Goal: Transaction & Acquisition: Purchase product/service

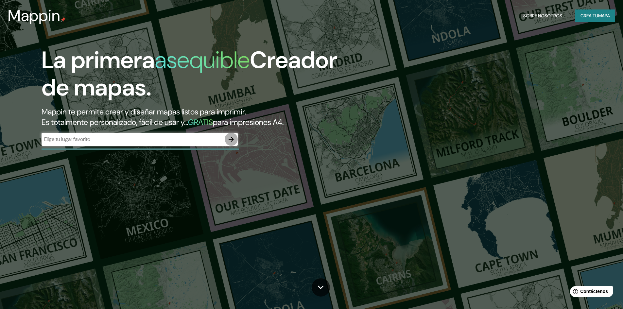
click at [232, 138] on icon "button" at bounding box center [231, 139] width 5 height 5
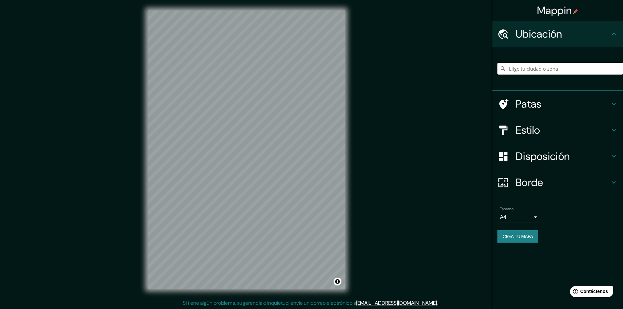
click at [545, 152] on font "Disposición" at bounding box center [543, 156] width 54 height 14
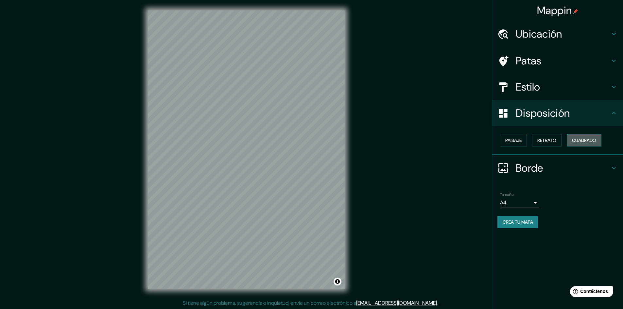
click at [586, 143] on font "Cuadrado" at bounding box center [584, 140] width 24 height 6
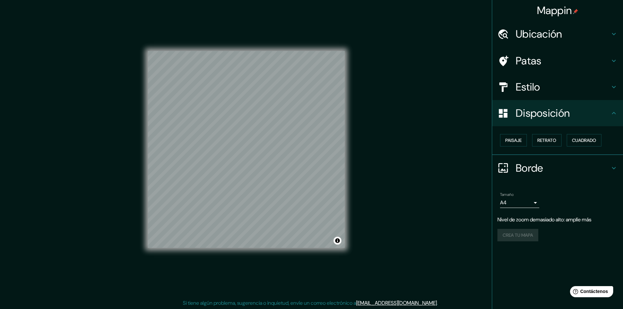
click at [418, 56] on div "Mappin Ubicación Patas Estilo Disposición Paisaje Retrato Cuadrado Borde Elige …" at bounding box center [311, 155] width 623 height 310
click at [389, 24] on div "Mappin Ubicación Patas Estilo Disposición Paisaje Retrato Cuadrado Borde Elige …" at bounding box center [311, 155] width 623 height 310
click at [388, 87] on div "Mappin Ubicación Patas Estilo Disposición Paisaje Retrato Cuadrado Borde Elige …" at bounding box center [311, 155] width 623 height 310
click at [359, 112] on div "Mappin Ubicación Patas Estilo Disposición Paisaje Retrato Cuadrado Borde Elige …" at bounding box center [311, 155] width 623 height 310
click at [399, 103] on div "Mappin Ubicación Patas Estilo Disposición Paisaje Retrato Cuadrado Borde Elige …" at bounding box center [311, 155] width 623 height 310
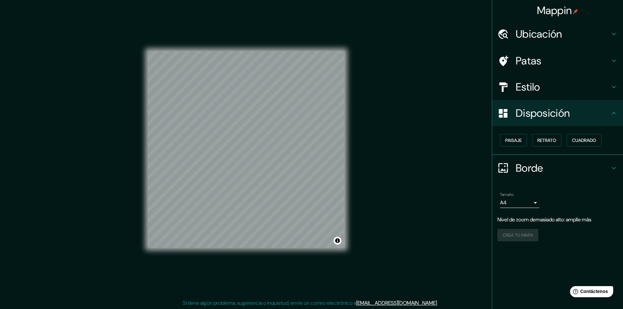
click at [360, 84] on div "Mappin Ubicación Patas Estilo Disposición Paisaje Retrato Cuadrado Borde Elige …" at bounding box center [311, 155] width 623 height 310
click at [371, 46] on div "Mappin Ubicación Patas Estilo Disposición Paisaje Retrato Cuadrado Borde Elige …" at bounding box center [311, 155] width 623 height 310
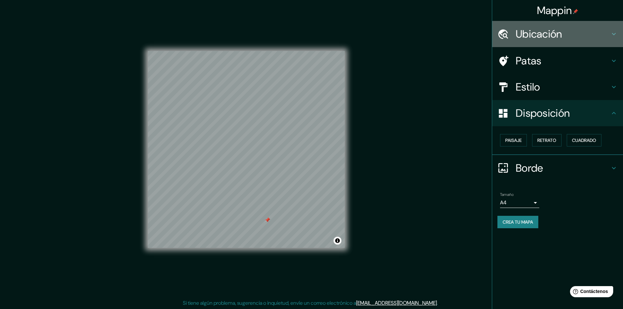
click at [580, 38] on h4 "Ubicación" at bounding box center [563, 33] width 94 height 13
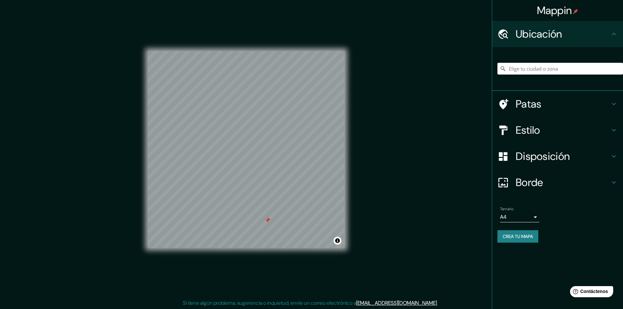
click at [573, 110] on h4 "Patas" at bounding box center [563, 103] width 94 height 13
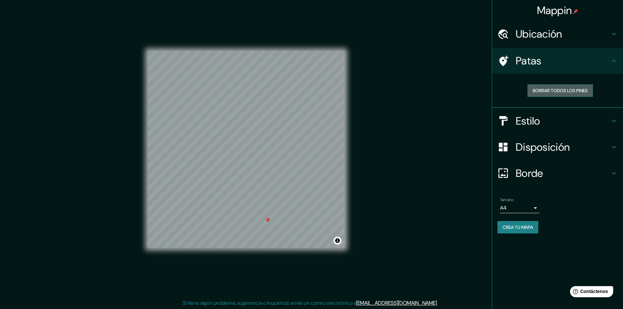
click at [573, 88] on font "Borrar todos los pines" at bounding box center [560, 91] width 55 height 6
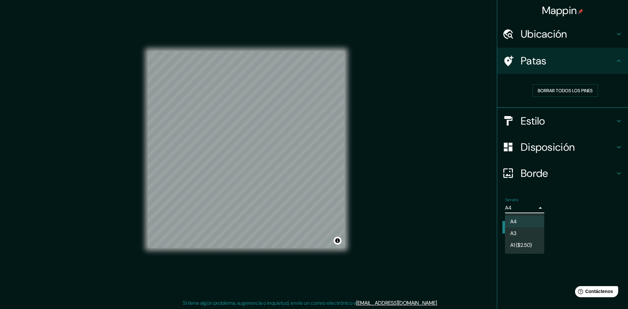
click at [510, 211] on body "Mappin Ubicación Patas Borrar todos los pines Estilo Disposición Borde Elige un…" at bounding box center [314, 154] width 628 height 309
click at [527, 235] on li "A3" at bounding box center [524, 234] width 39 height 12
type input "a4"
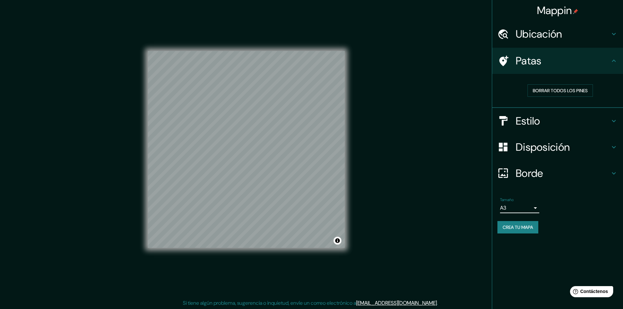
click at [548, 121] on h4 "Estilo" at bounding box center [563, 120] width 94 height 13
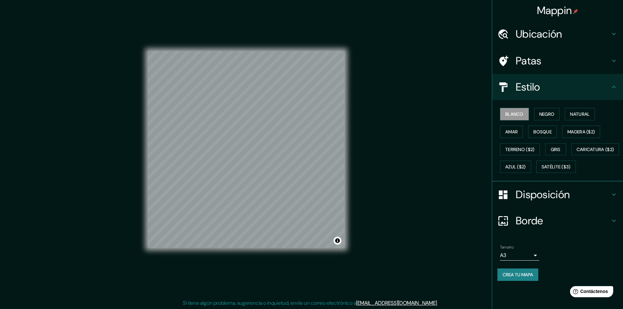
click at [540, 208] on div "Disposición" at bounding box center [557, 194] width 131 height 26
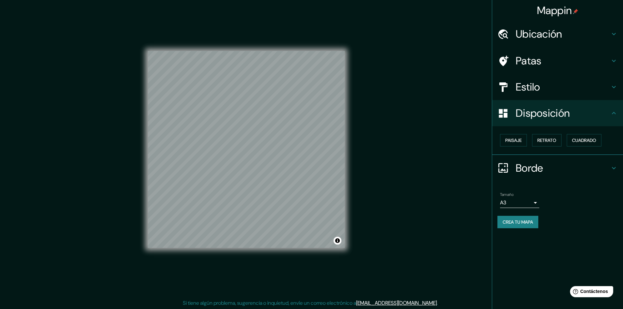
click at [531, 168] on font "Borde" at bounding box center [529, 168] width 27 height 14
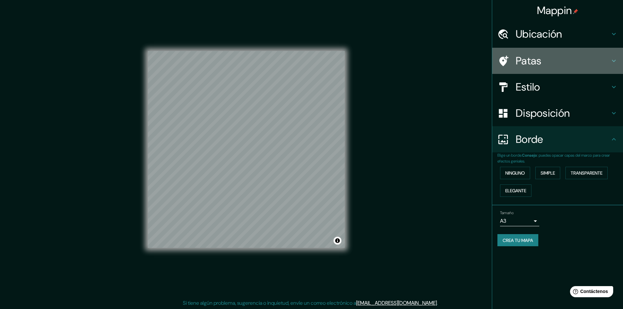
click at [541, 66] on font "Patas" at bounding box center [529, 61] width 26 height 14
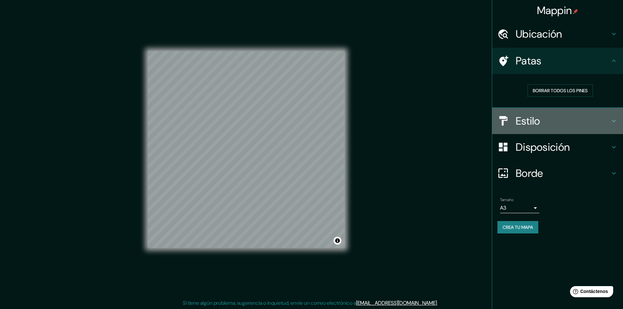
click at [544, 123] on h4 "Estilo" at bounding box center [563, 120] width 94 height 13
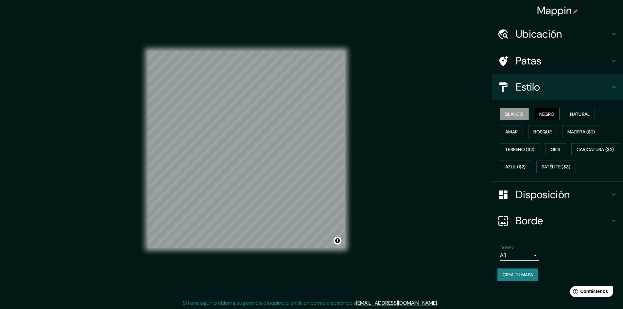
click at [546, 119] on button "Negro" at bounding box center [547, 114] width 26 height 12
click at [527, 278] on font "Crea tu mapa" at bounding box center [518, 275] width 30 height 6
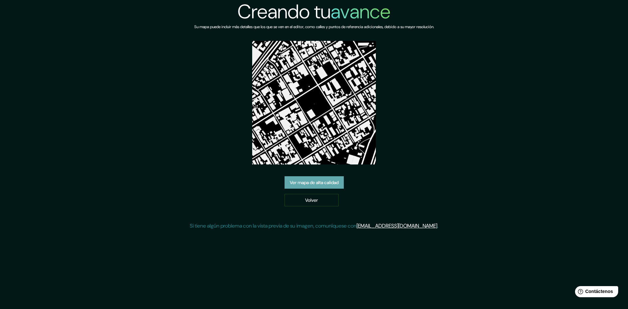
click at [320, 177] on link "Ver mapa de alta calidad" at bounding box center [313, 182] width 59 height 12
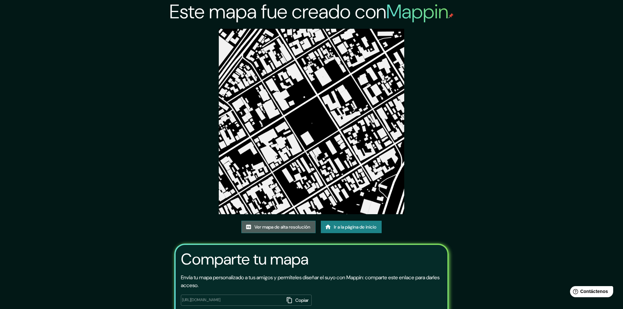
click at [291, 228] on font "Ver mapa de alta resolución" at bounding box center [282, 227] width 56 height 6
click at [120, 86] on div "Este mapa fue creado con Mappin Ver mapa de alta resolución Ir a la página de i…" at bounding box center [311, 175] width 623 height 350
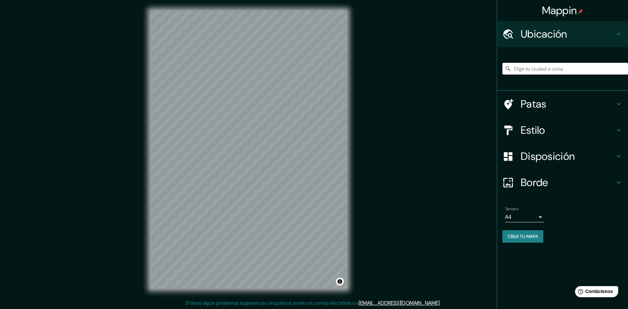
click at [516, 215] on body "Mappin Ubicación Patas Estilo Disposición Borde Elige un borde. Consejo : puede…" at bounding box center [314, 154] width 628 height 309
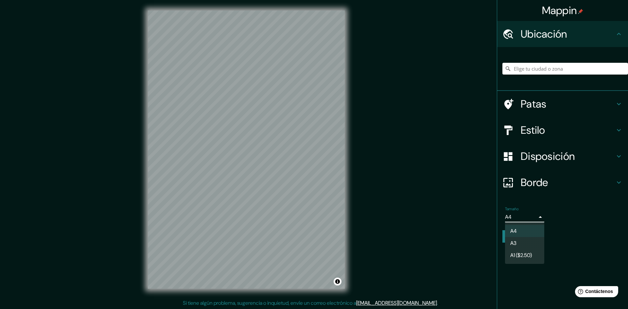
click at [529, 243] on li "A3" at bounding box center [524, 243] width 39 height 12
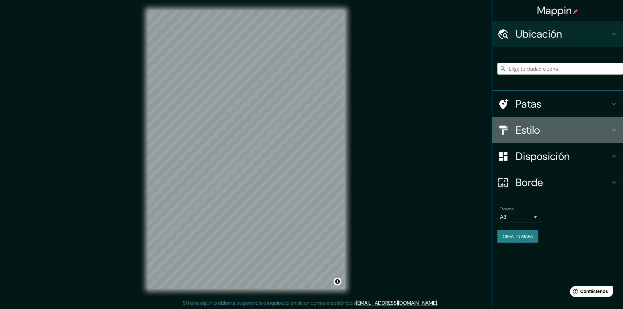
click at [538, 131] on font "Estilo" at bounding box center [528, 130] width 25 height 14
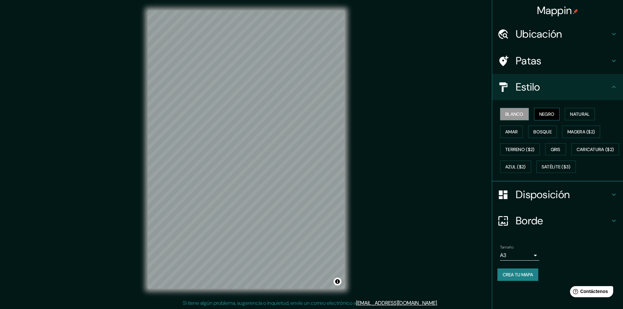
click at [554, 112] on font "Negro" at bounding box center [546, 114] width 15 height 6
click at [518, 113] on font "Blanco" at bounding box center [514, 114] width 18 height 6
click at [547, 114] on font "Negro" at bounding box center [546, 114] width 15 height 6
click at [549, 41] on div "Ubicación" at bounding box center [557, 34] width 131 height 26
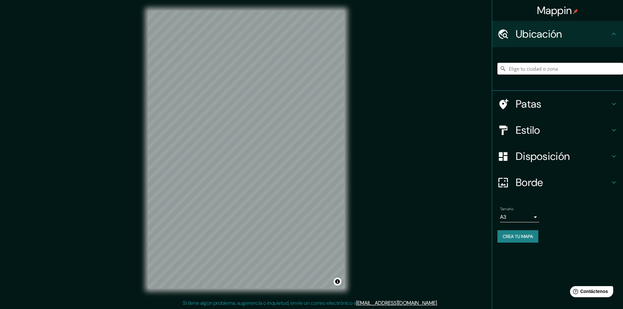
click at [552, 38] on font "Ubicación" at bounding box center [539, 34] width 46 height 14
click at [550, 98] on h4 "Patas" at bounding box center [563, 103] width 94 height 13
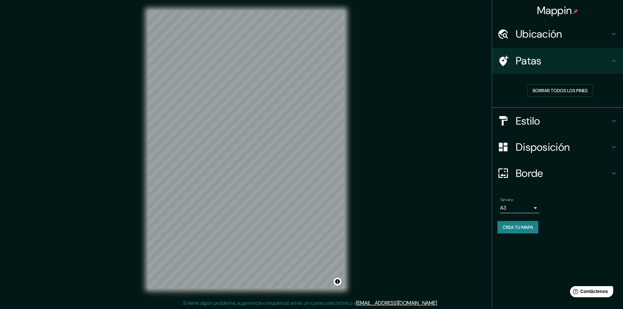
click at [548, 111] on div "Estilo" at bounding box center [557, 121] width 131 height 26
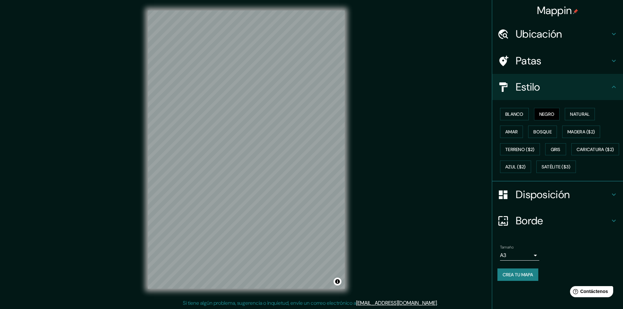
click at [565, 208] on div "Disposición" at bounding box center [557, 194] width 131 height 26
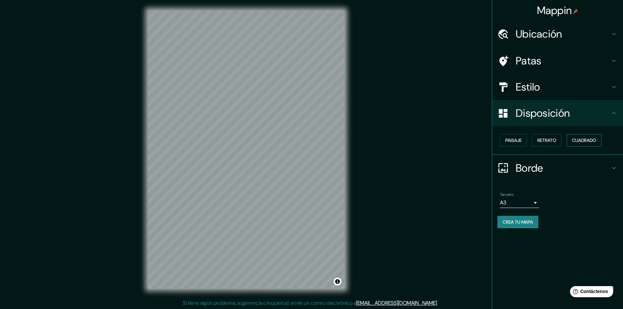
click at [588, 142] on font "Cuadrado" at bounding box center [584, 140] width 24 height 6
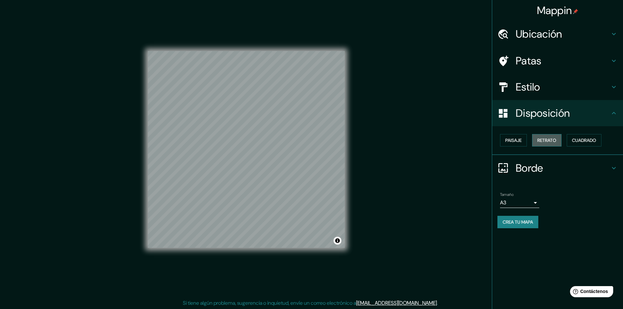
click at [546, 141] on font "Retrato" at bounding box center [546, 140] width 19 height 6
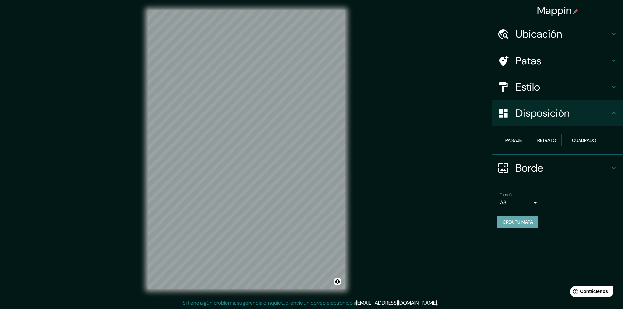
click at [519, 221] on font "Crea tu mapa" at bounding box center [518, 222] width 30 height 6
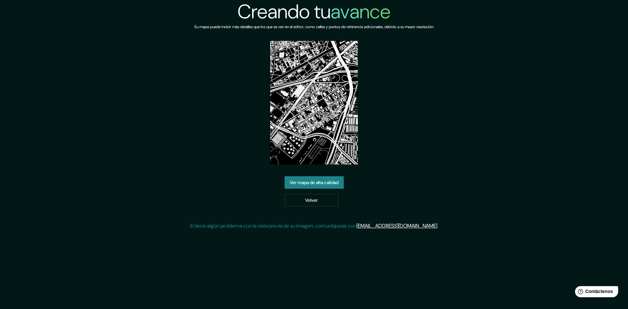
click at [338, 182] on font "Ver mapa de alta calidad" at bounding box center [314, 182] width 49 height 6
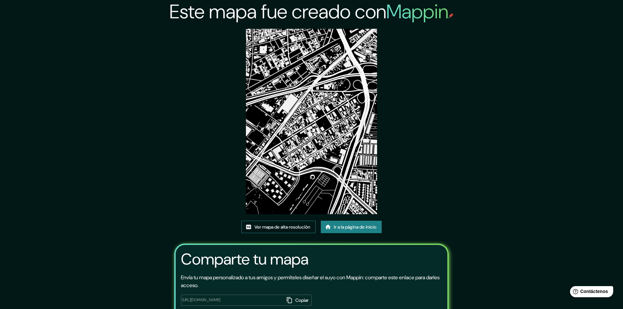
click at [293, 226] on font "Ver mapa de alta resolución" at bounding box center [282, 227] width 56 height 6
click at [344, 228] on font "Ir a la página de inicio" at bounding box center [355, 227] width 43 height 6
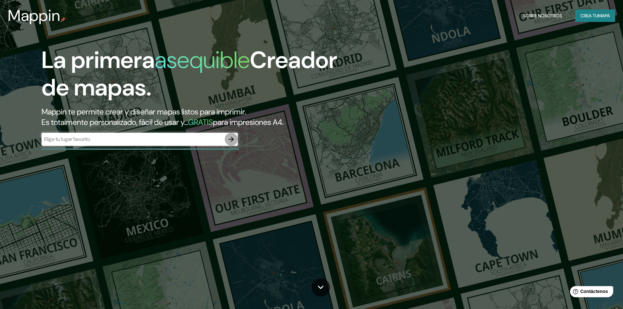
click at [230, 137] on icon "button" at bounding box center [231, 139] width 8 height 8
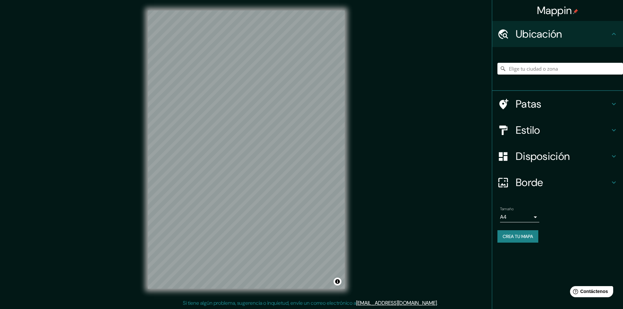
click at [563, 178] on h4 "Borde" at bounding box center [563, 182] width 94 height 13
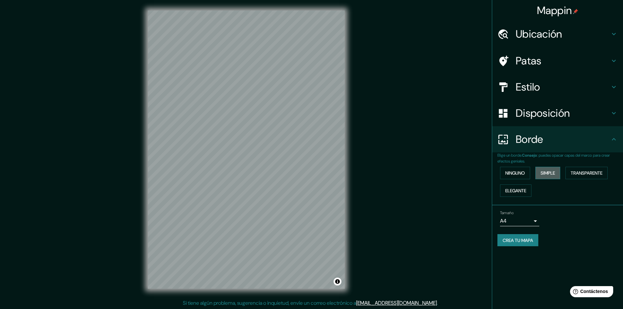
click at [554, 175] on font "Simple" at bounding box center [547, 173] width 14 height 6
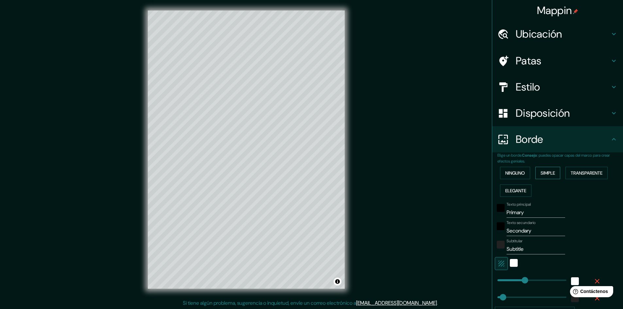
click at [554, 175] on button "Simple" at bounding box center [547, 173] width 25 height 12
type input "241"
type input "48"
click at [593, 172] on font "Transparente" at bounding box center [587, 173] width 32 height 6
click at [514, 191] on font "Elegante" at bounding box center [515, 191] width 21 height 6
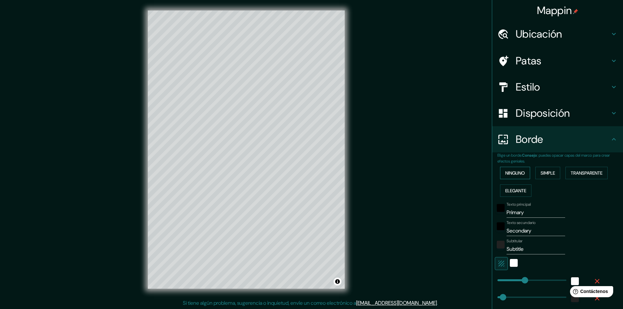
click at [515, 174] on font "Ninguno" at bounding box center [515, 173] width 20 height 6
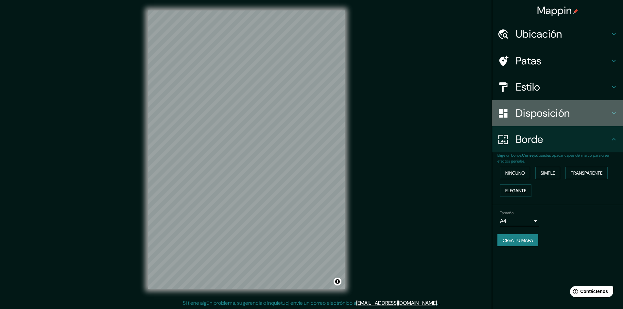
click at [549, 104] on div "Disposición" at bounding box center [557, 113] width 131 height 26
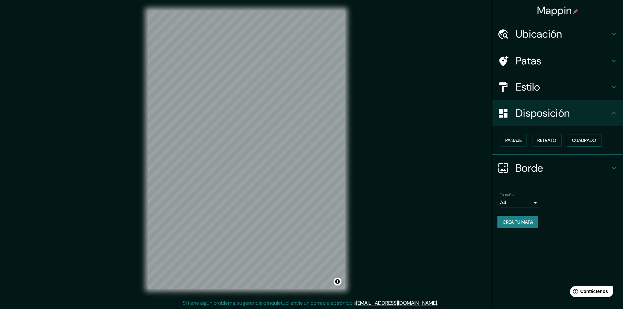
click at [585, 140] on font "Cuadrado" at bounding box center [584, 140] width 24 height 6
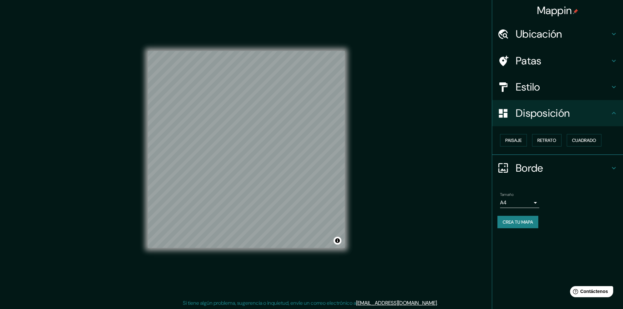
click at [552, 83] on h4 "Estilo" at bounding box center [563, 86] width 94 height 13
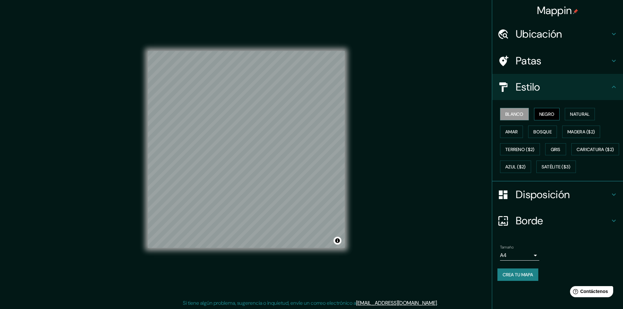
click at [552, 113] on font "Negro" at bounding box center [546, 114] width 15 height 6
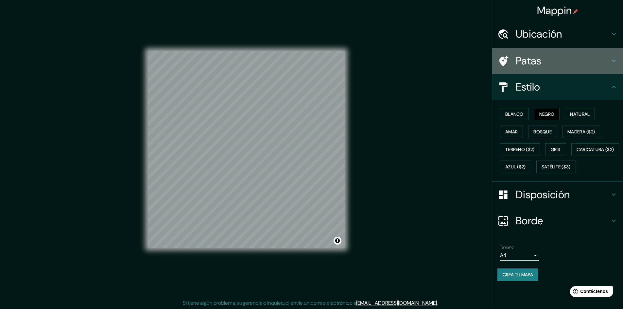
click at [553, 59] on h4 "Patas" at bounding box center [563, 60] width 94 height 13
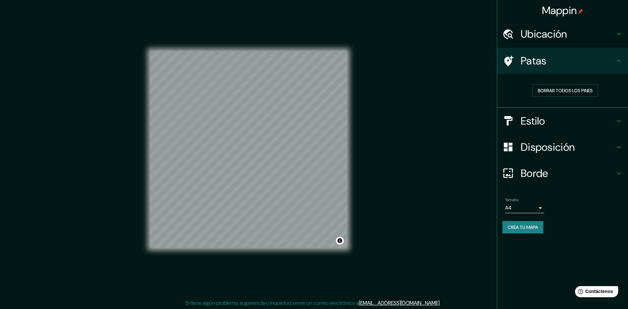
click at [517, 209] on body "Mappin Ubicación Patas Borrar todos los pines Estilo Disposición Borde Elige un…" at bounding box center [314, 154] width 628 height 309
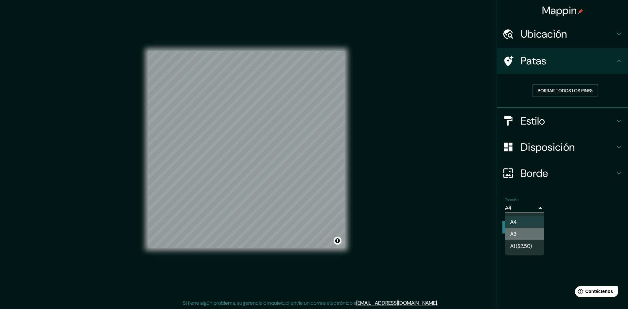
click at [517, 231] on li "A3" at bounding box center [524, 234] width 39 height 12
type input "a4"
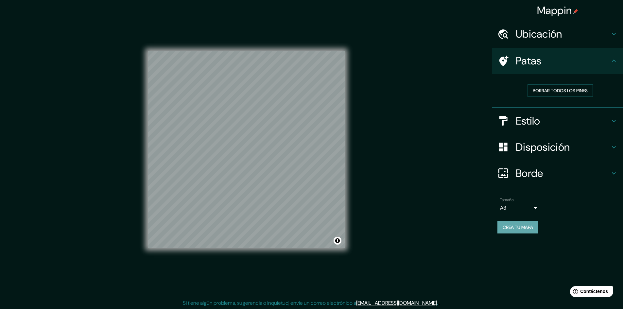
click at [516, 229] on font "Crea tu mapa" at bounding box center [518, 227] width 30 height 6
drag, startPoint x: 345, startPoint y: 132, endPoint x: 439, endPoint y: 160, distance: 97.9
click at [439, 160] on div "Mappin Ubicación Patas Borrar todos los pines Estilo Disposición Borde Elige un…" at bounding box center [311, 155] width 623 height 310
click at [511, 229] on font "Crea tu mapa" at bounding box center [518, 227] width 30 height 6
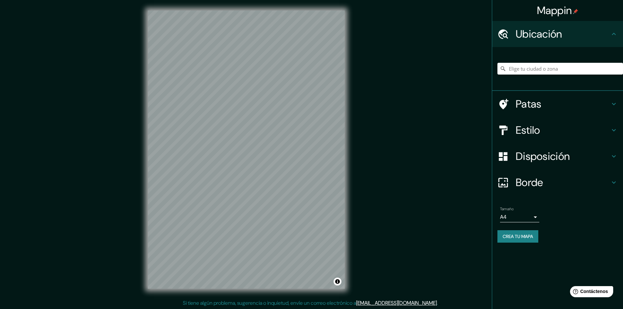
drag, startPoint x: 549, startPoint y: 182, endPoint x: 538, endPoint y: 176, distance: 12.7
click at [549, 182] on h4 "Borde" at bounding box center [563, 182] width 94 height 13
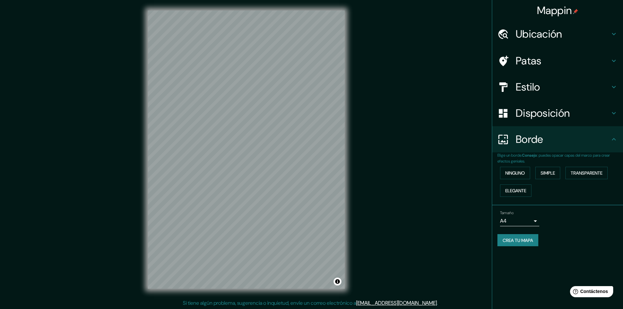
click at [549, 111] on font "Disposición" at bounding box center [543, 113] width 54 height 14
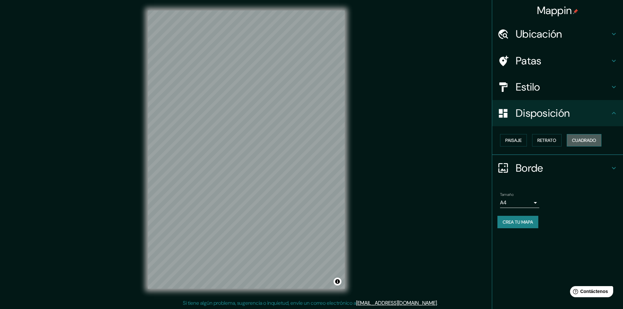
click at [580, 142] on font "Cuadrado" at bounding box center [584, 140] width 24 height 6
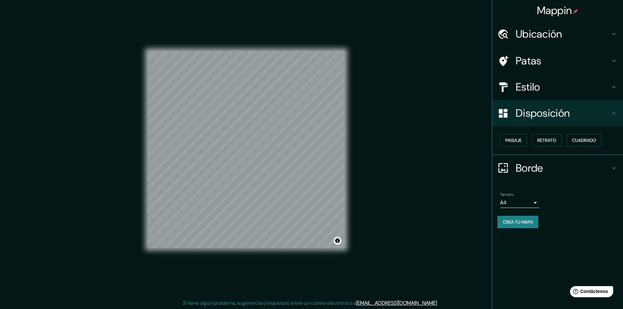
click at [537, 63] on font "Patas" at bounding box center [529, 61] width 26 height 14
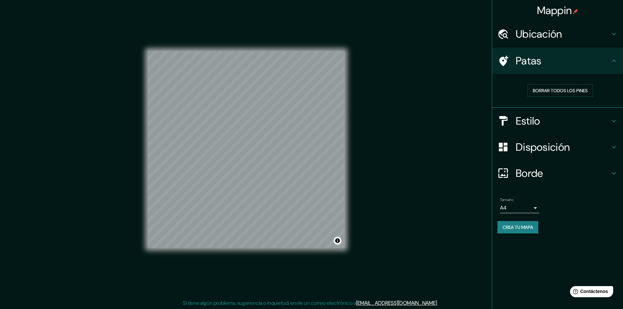
click at [553, 118] on h4 "Estilo" at bounding box center [563, 120] width 94 height 13
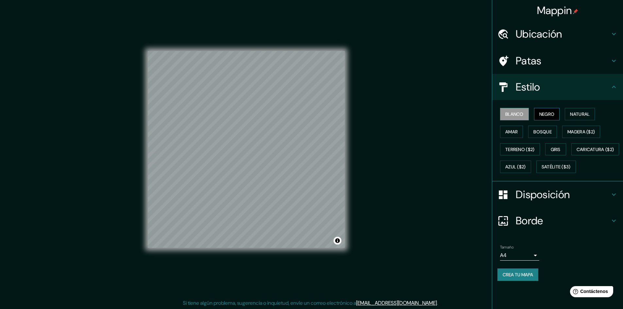
click at [551, 115] on font "Negro" at bounding box center [546, 114] width 15 height 6
click at [398, 124] on div "Mappin Ubicación Patas Estilo Blanco Negro Natural Amar Bosque Madera ($2) Terr…" at bounding box center [311, 155] width 623 height 310
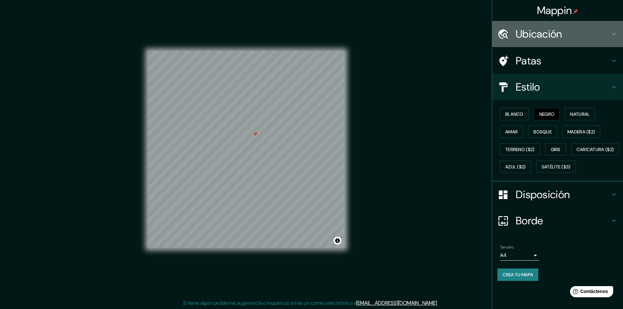
click at [571, 36] on h4 "Ubicación" at bounding box center [563, 33] width 94 height 13
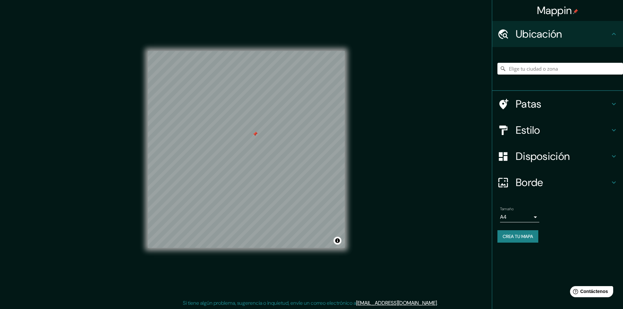
click at [554, 100] on h4 "Patas" at bounding box center [563, 103] width 94 height 13
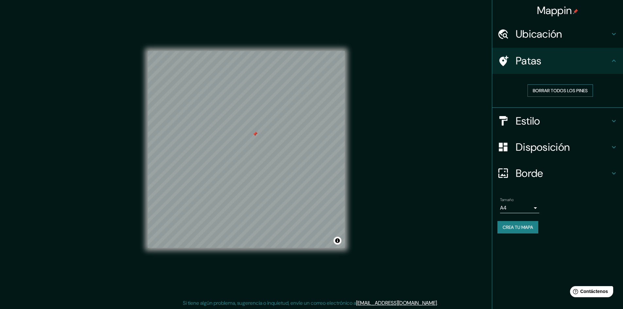
click at [555, 91] on font "Borrar todos los pines" at bounding box center [560, 91] width 55 height 6
click at [506, 204] on body "Mappin Ubicación Patas Borrar todos los pines Estilo Disposición Borde Elige un…" at bounding box center [311, 154] width 623 height 309
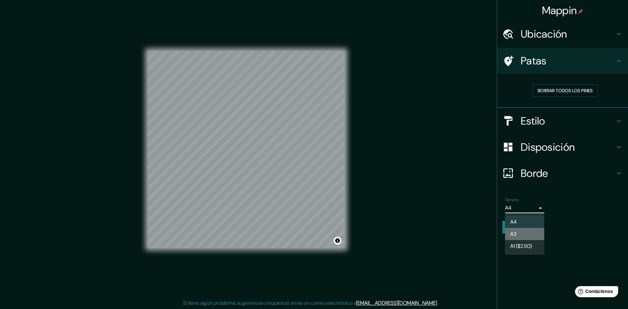
click at [524, 233] on li "A3" at bounding box center [524, 234] width 39 height 12
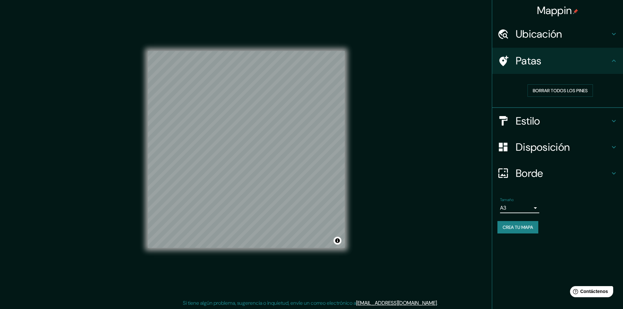
click at [519, 226] on font "Crea tu mapa" at bounding box center [518, 227] width 30 height 6
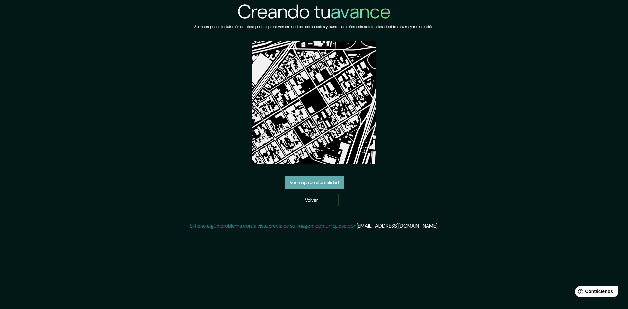
click at [341, 184] on link "Ver mapa de alta calidad" at bounding box center [313, 182] width 59 height 12
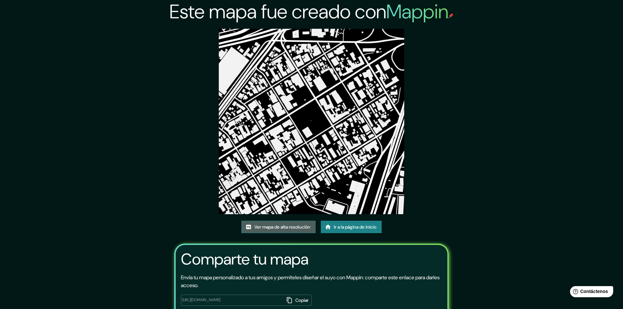
click at [305, 227] on font "Ver mapa de alta resolución" at bounding box center [282, 227] width 56 height 6
